Goal: Transaction & Acquisition: Book appointment/travel/reservation

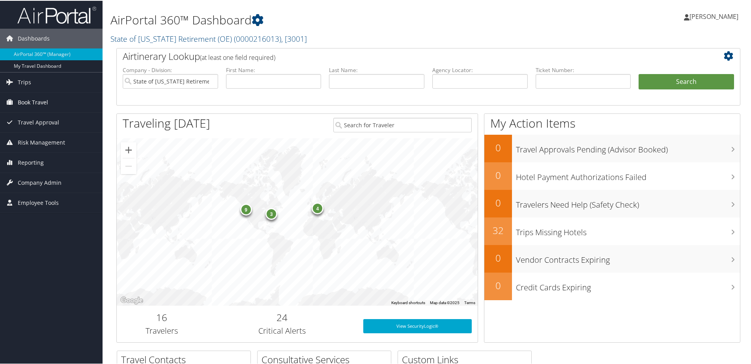
click at [31, 99] on span "Book Travel" at bounding box center [33, 102] width 30 height 20
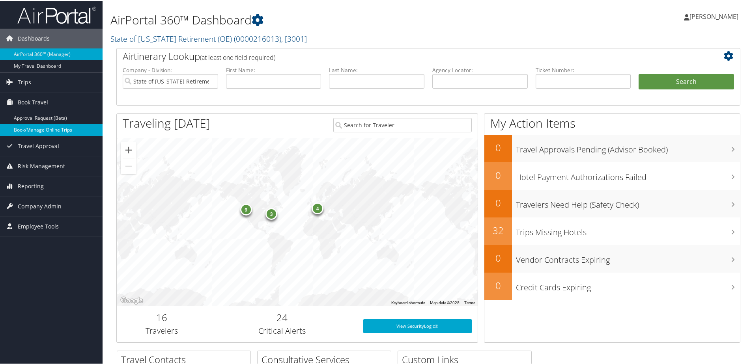
click at [37, 130] on link "Book/Manage Online Trips" at bounding box center [51, 129] width 102 height 12
